Goal: Book appointment/travel/reservation

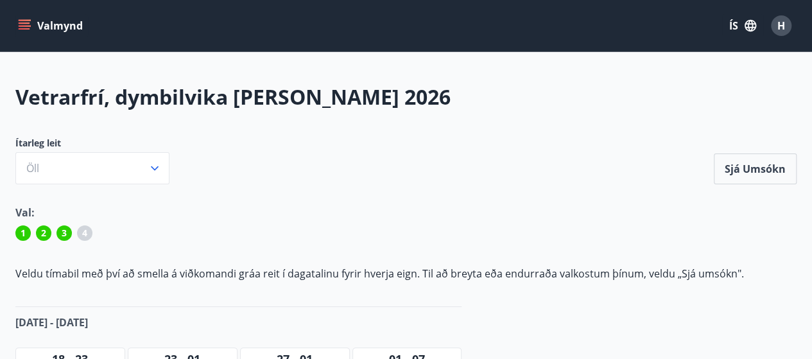
click at [23, 23] on icon "menu" at bounding box center [25, 22] width 12 height 1
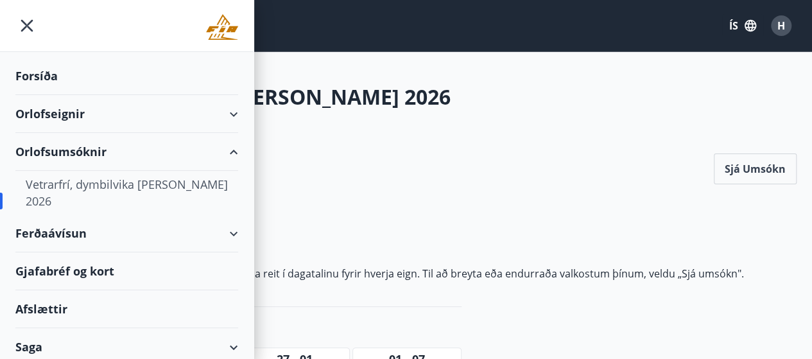
click at [85, 149] on div "Orlofsumsóknir" at bounding box center [126, 152] width 223 height 38
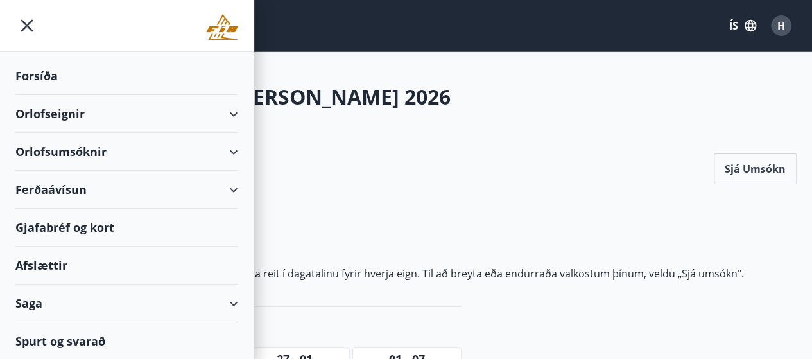
click at [85, 149] on div "Orlofsumsóknir" at bounding box center [126, 152] width 223 height 38
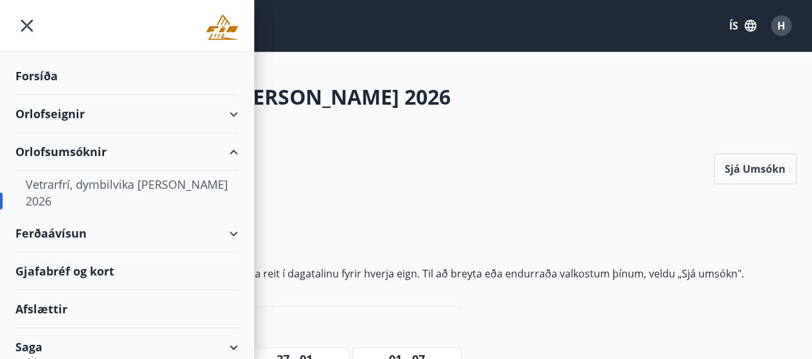
click at [651, 148] on div "Ítarleg leit Öll Sjá umsókn" at bounding box center [405, 160] width 781 height 47
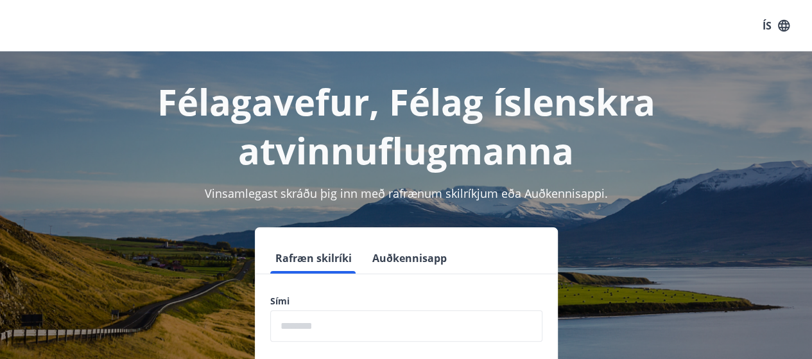
click at [317, 323] on input "phone" at bounding box center [406, 325] width 272 height 31
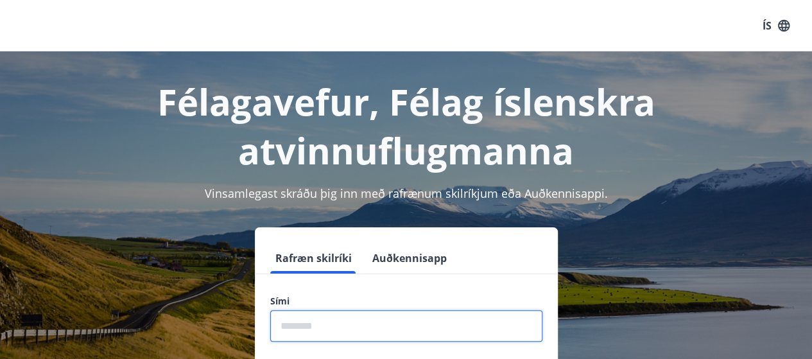
type input "********"
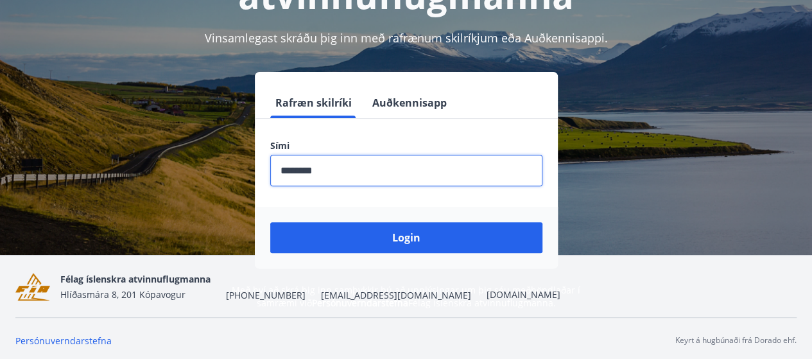
scroll to position [158, 0]
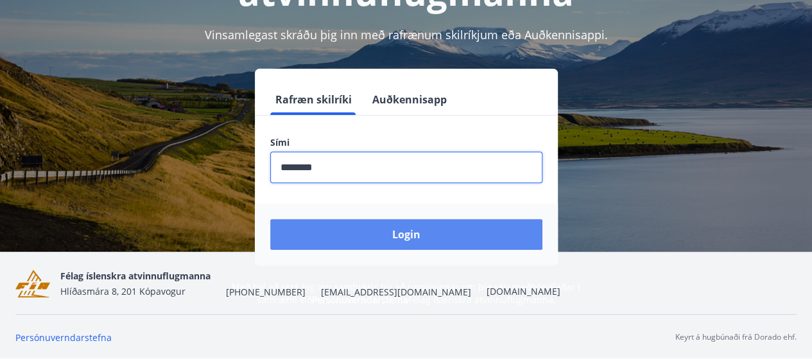
click at [354, 246] on button "Login" at bounding box center [406, 234] width 272 height 31
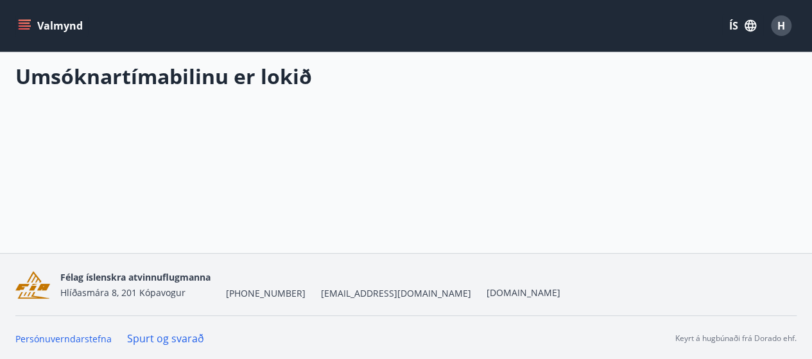
click at [37, 27] on button "Valmynd" at bounding box center [51, 25] width 72 height 23
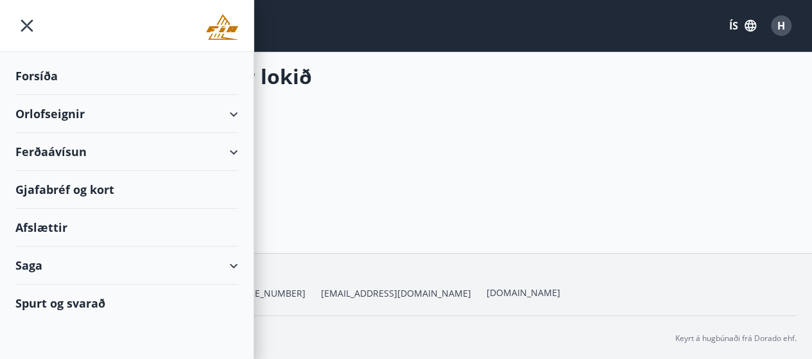
click at [90, 108] on div "Orlofseignir" at bounding box center [126, 114] width 223 height 38
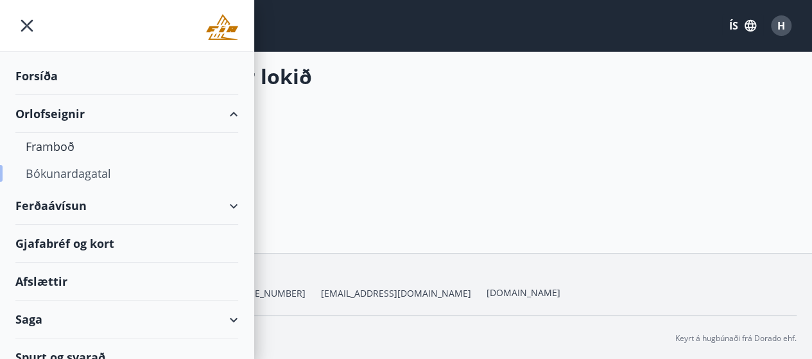
click at [95, 164] on div "Bókunardagatal" at bounding box center [127, 173] width 202 height 27
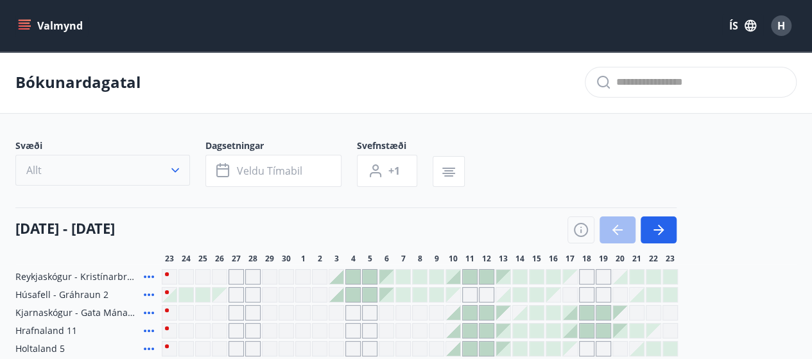
click at [180, 174] on icon "button" at bounding box center [175, 170] width 13 height 13
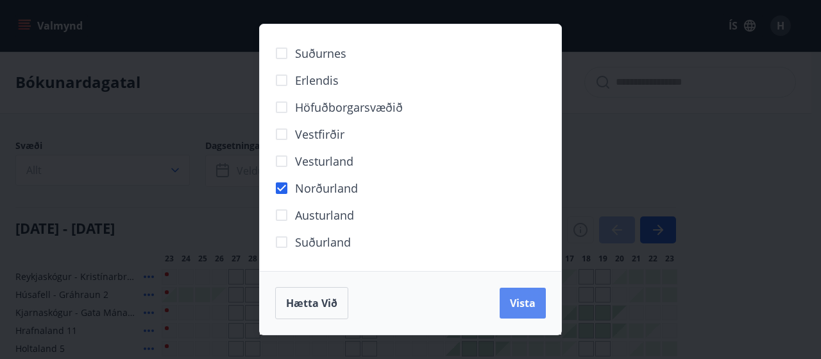
click at [518, 302] on span "Vista" at bounding box center [523, 303] width 26 height 14
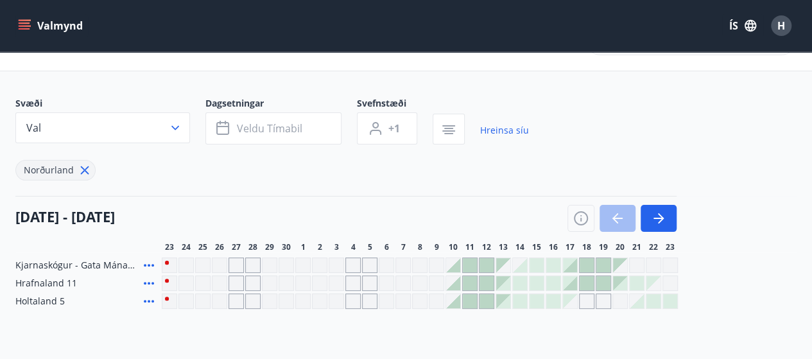
scroll to position [150, 0]
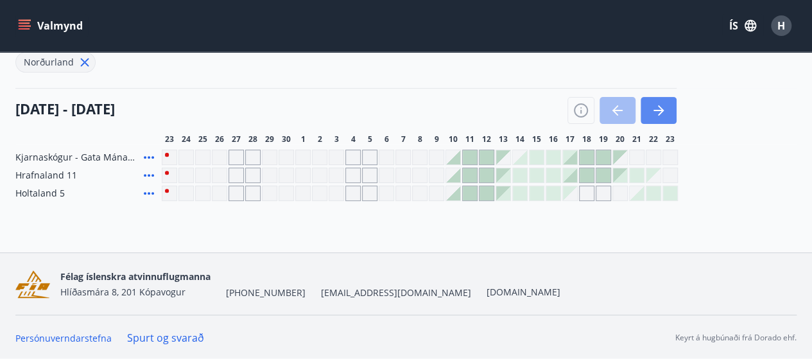
click at [656, 112] on icon "button" at bounding box center [658, 110] width 15 height 15
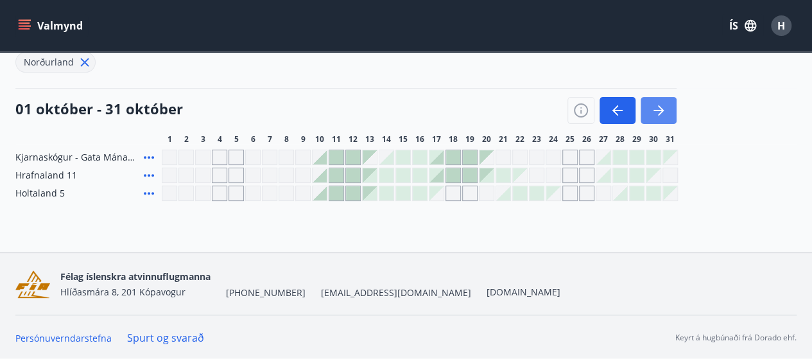
click at [656, 112] on icon "button" at bounding box center [658, 110] width 15 height 15
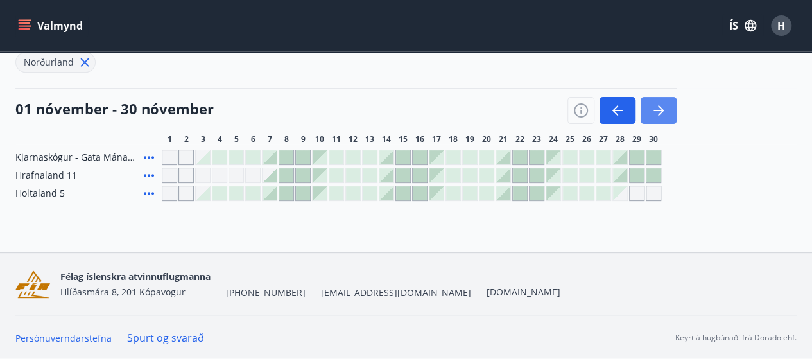
click at [656, 112] on icon "button" at bounding box center [658, 110] width 15 height 15
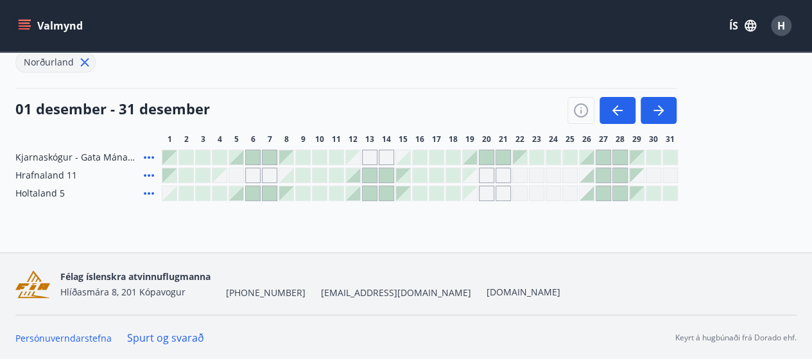
scroll to position [0, 0]
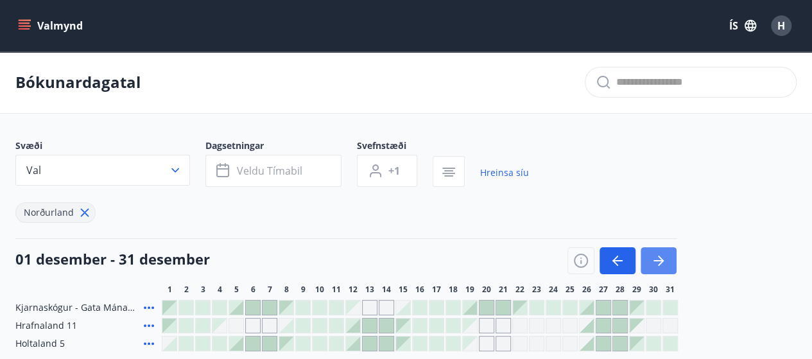
click at [656, 256] on icon "button" at bounding box center [658, 260] width 15 height 15
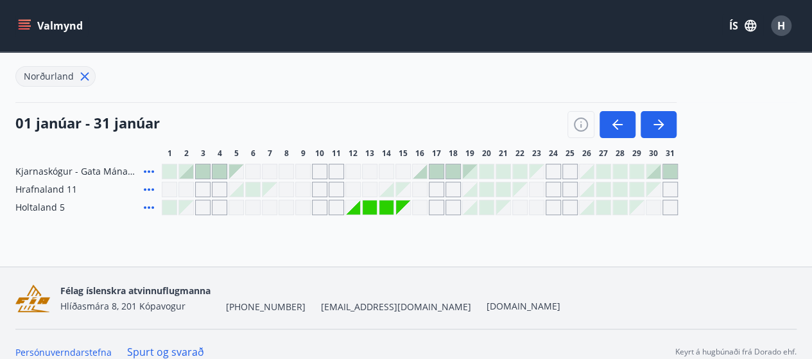
scroll to position [150, 0]
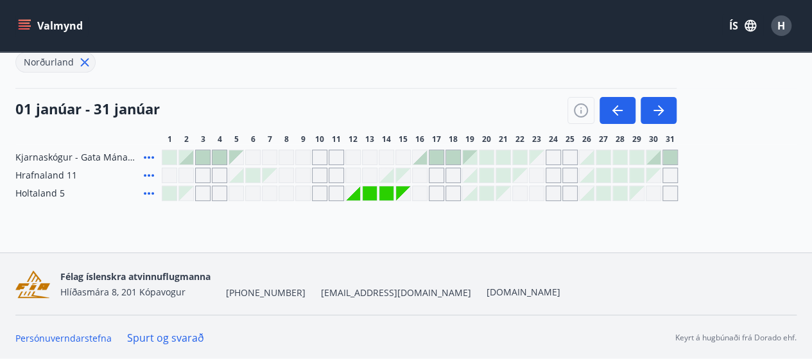
click at [423, 162] on div at bounding box center [420, 157] width 14 height 14
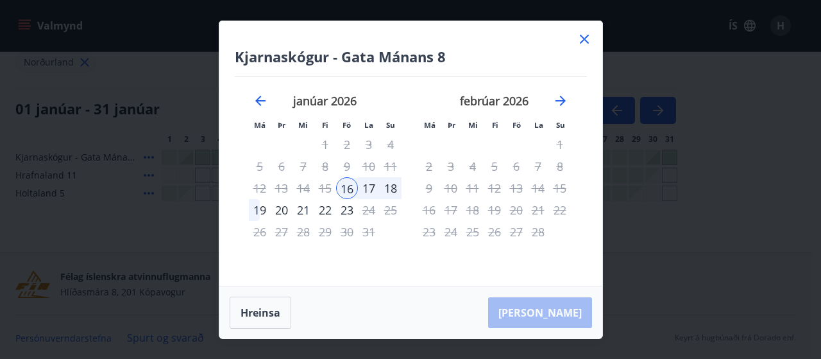
click at [586, 43] on icon at bounding box center [584, 38] width 15 height 15
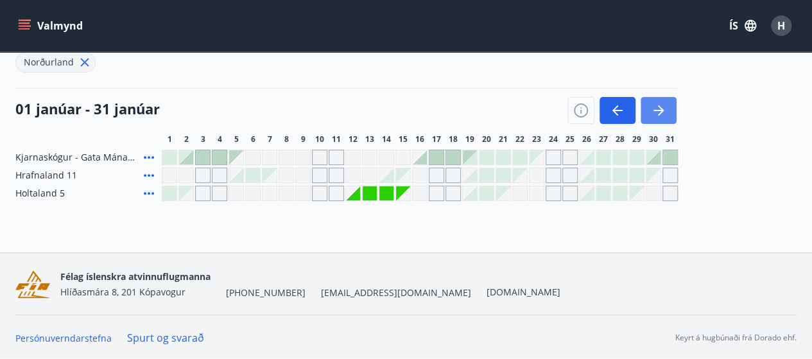
click at [658, 114] on icon "button" at bounding box center [661, 110] width 6 height 10
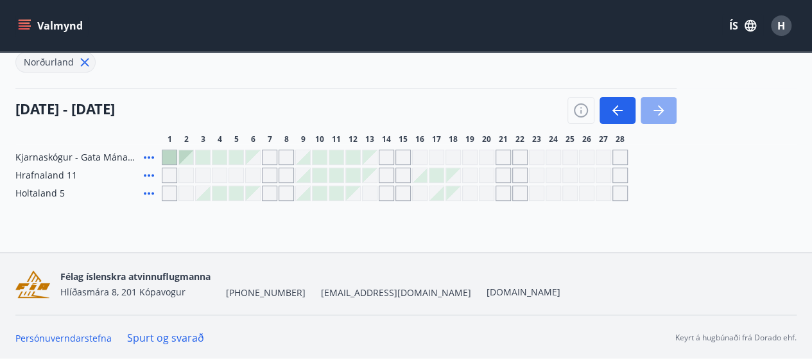
click at [658, 114] on icon "button" at bounding box center [661, 110] width 6 height 10
